Goal: Task Accomplishment & Management: Manage account settings

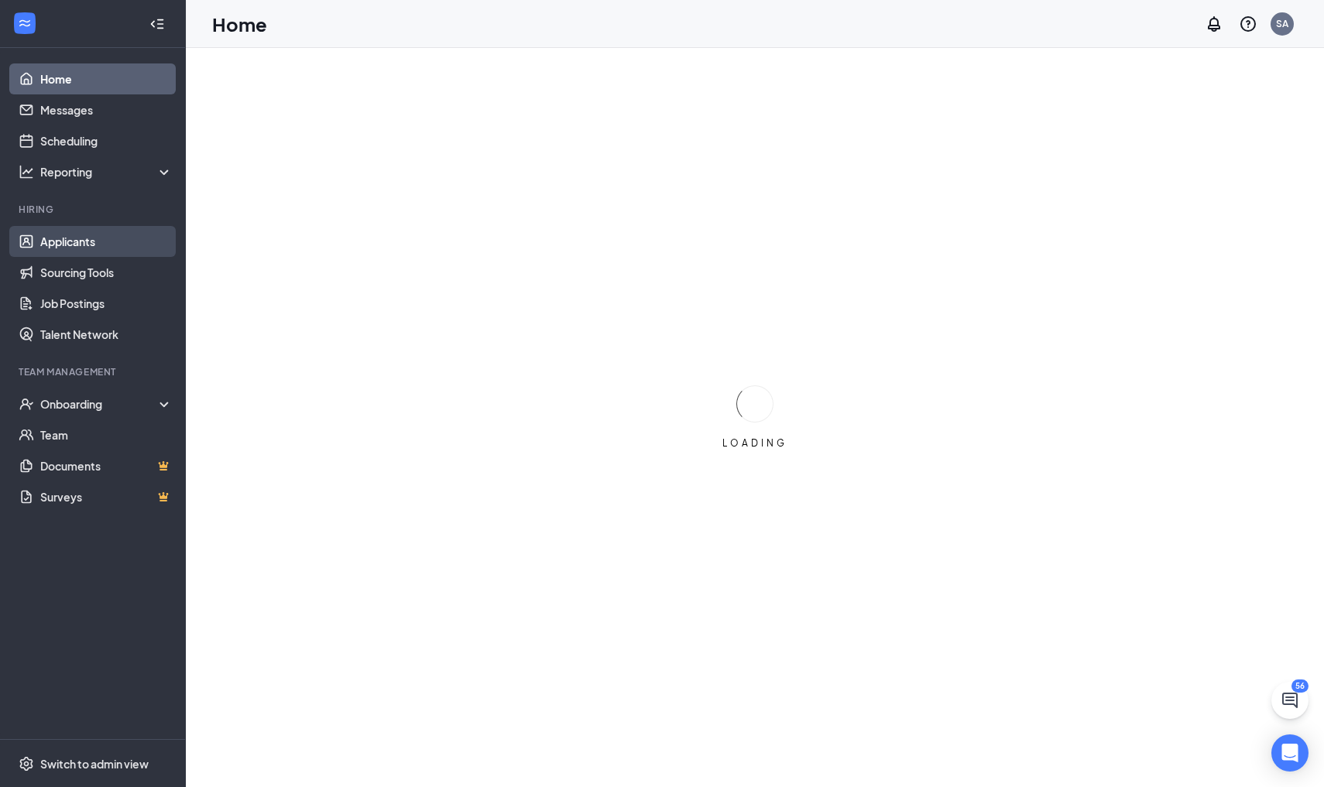
click at [56, 239] on link "Applicants" at bounding box center [106, 241] width 132 height 31
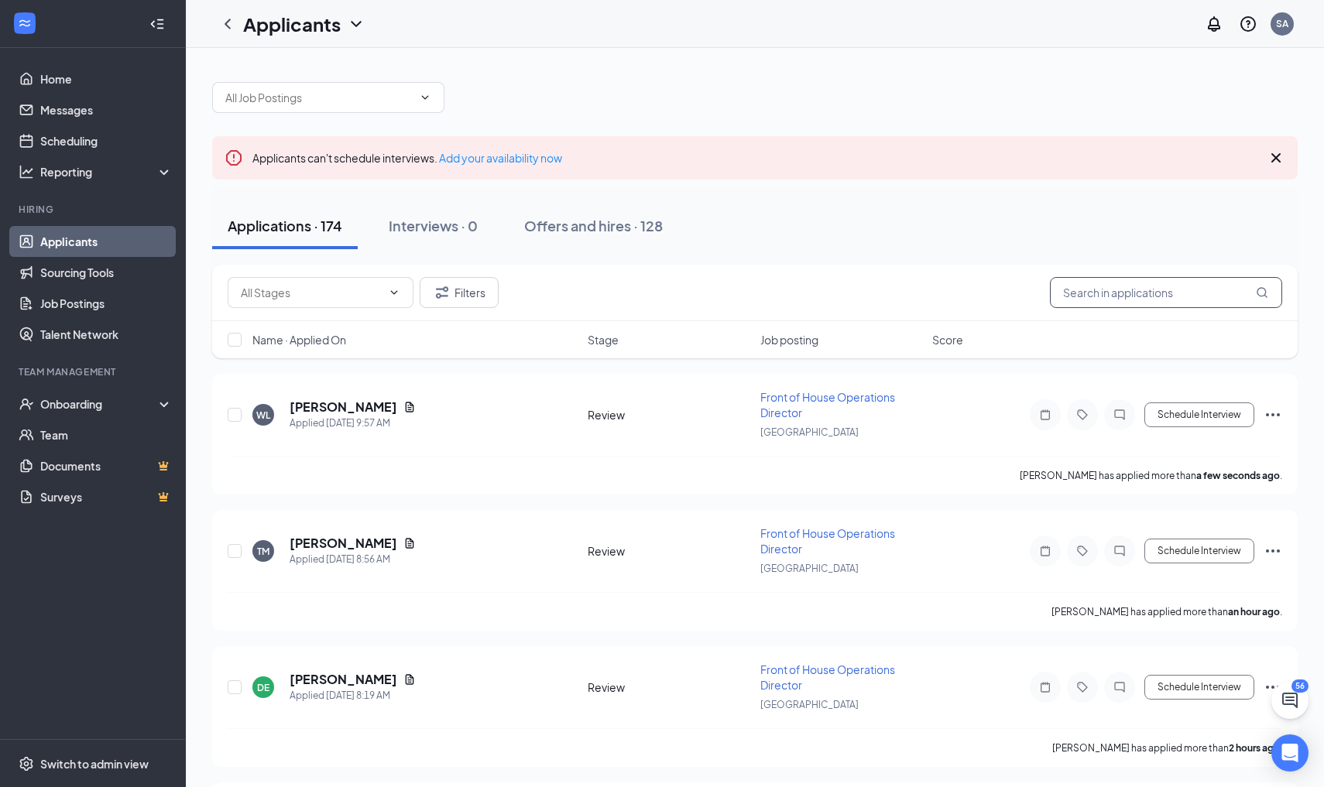
click at [619, 296] on input "text" at bounding box center [1166, 292] width 232 height 31
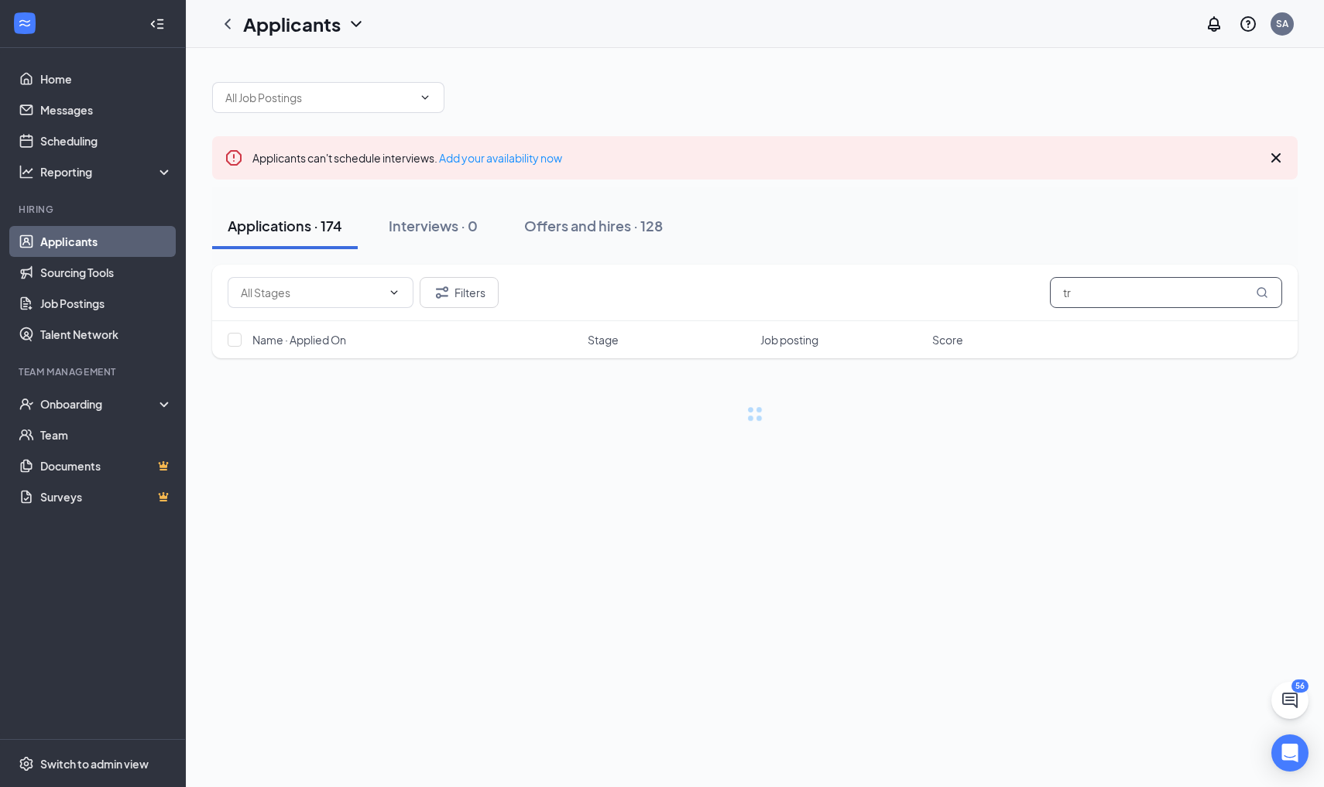
type input "t"
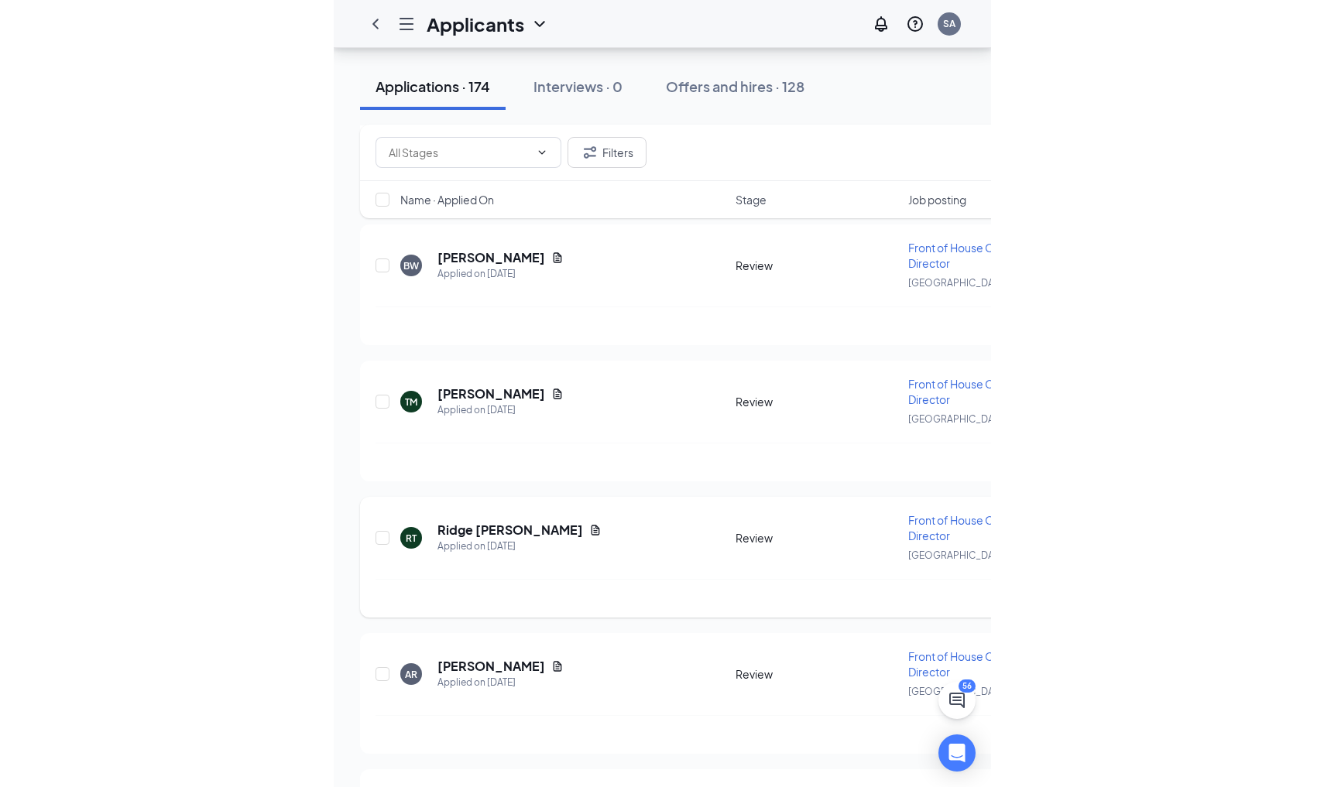
scroll to position [8124, 0]
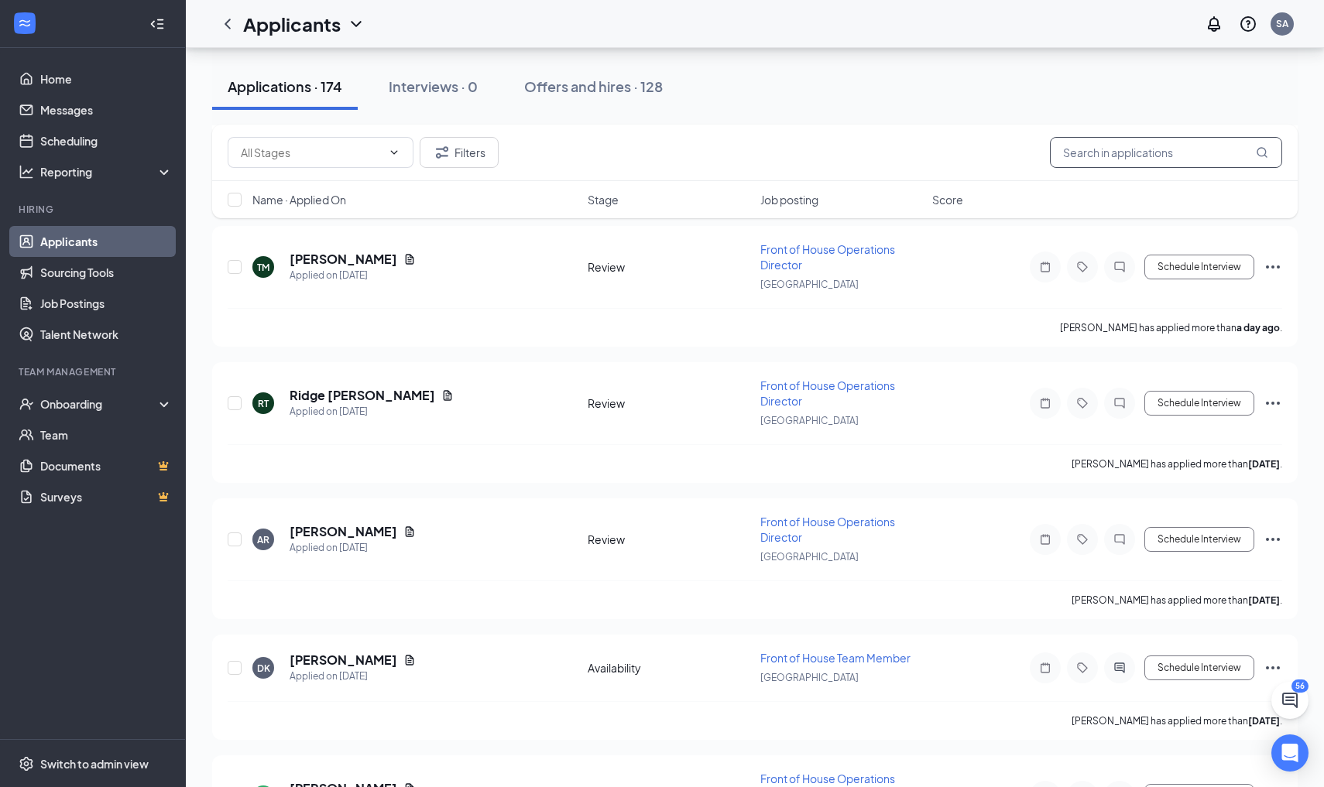
click at [619, 146] on input "text" at bounding box center [1166, 152] width 232 height 31
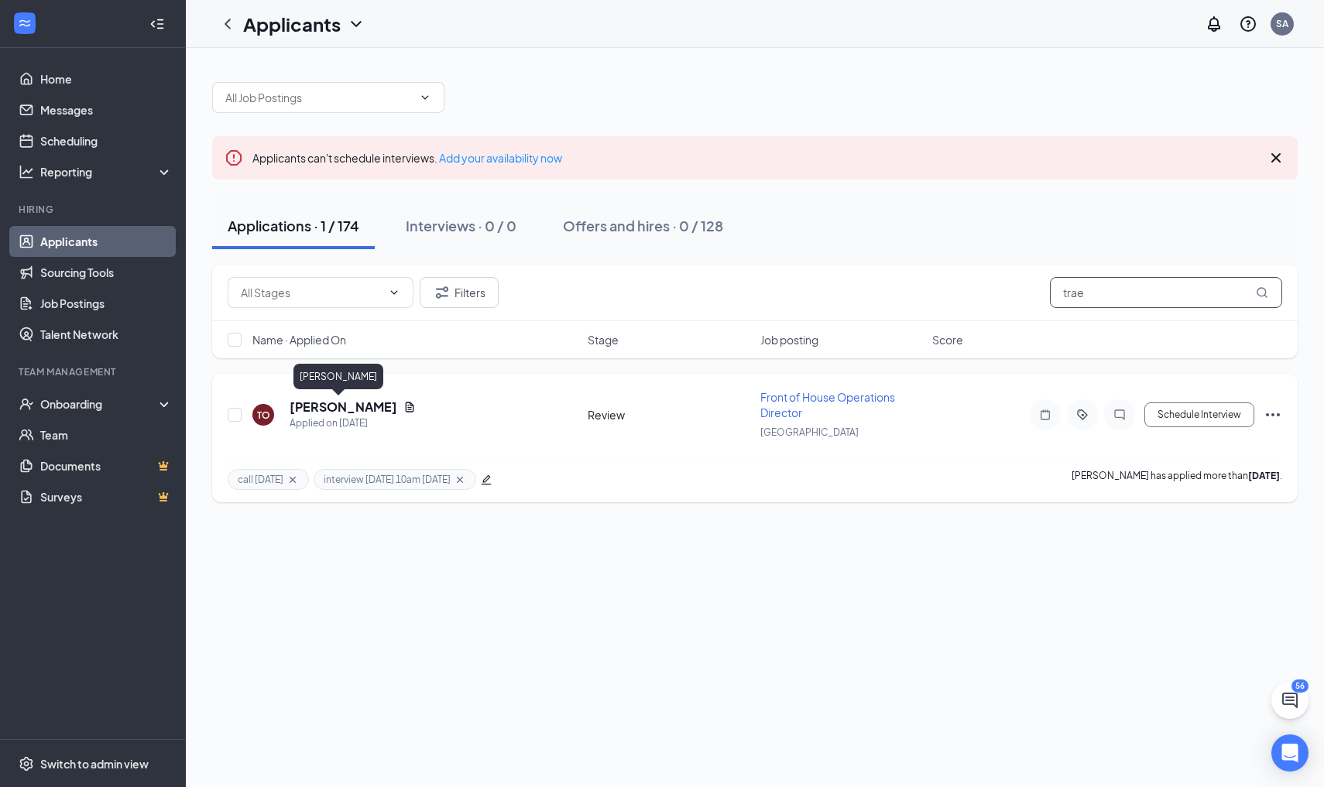
type input "trae"
click at [328, 408] on h5 "[PERSON_NAME]" at bounding box center [344, 407] width 108 height 17
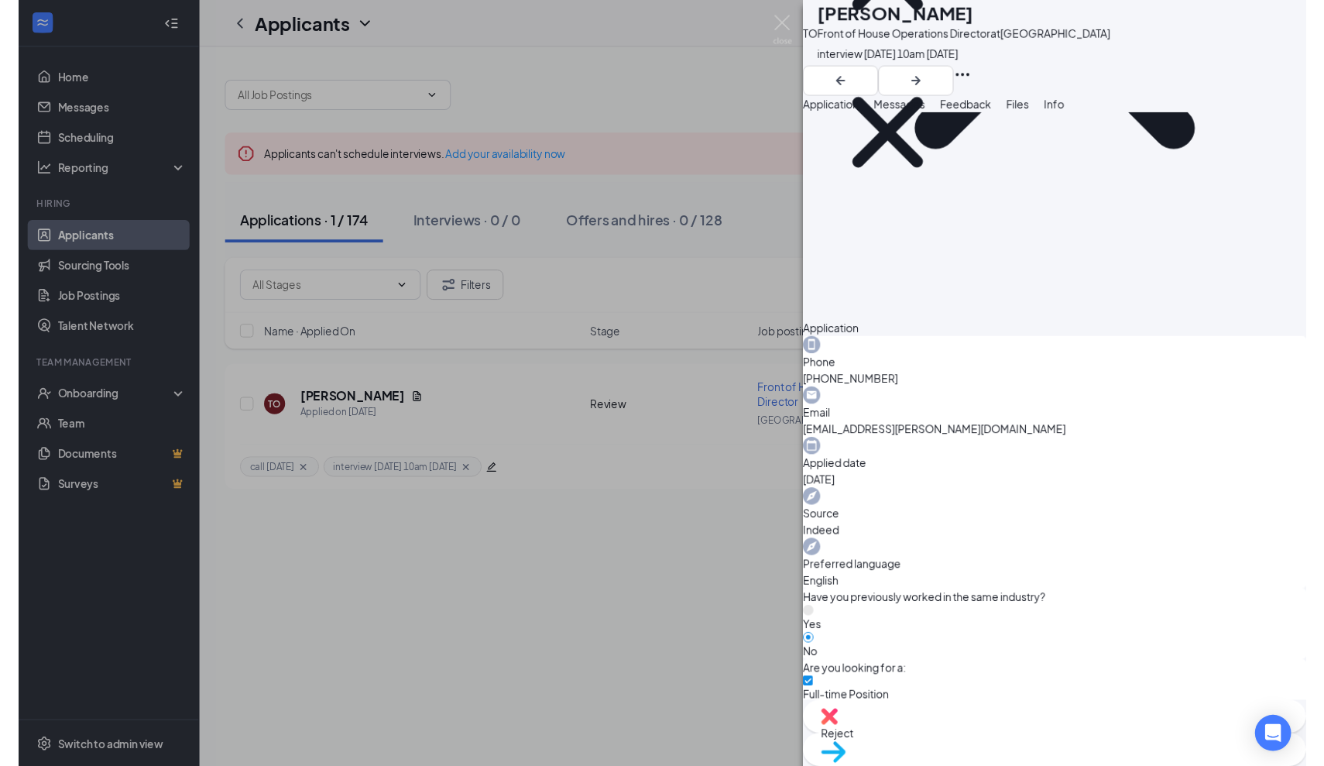
scroll to position [320, 0]
